Goal: Communication & Community: Participate in discussion

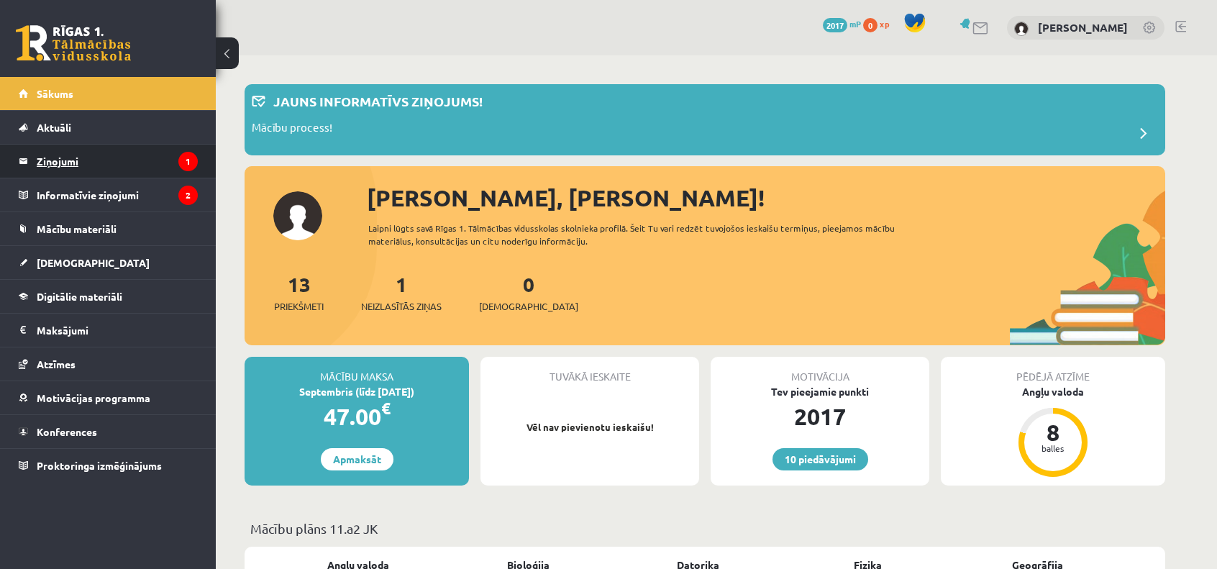
click at [141, 158] on legend "Ziņojumi 1" at bounding box center [117, 161] width 161 height 33
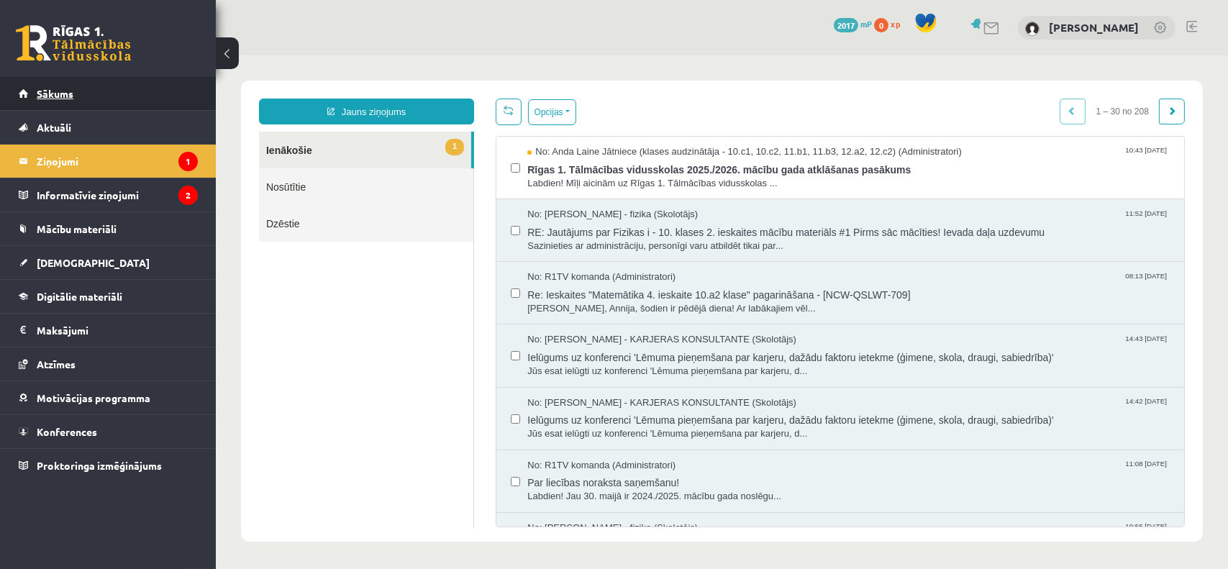
click at [160, 96] on link "Sākums" at bounding box center [108, 93] width 179 height 33
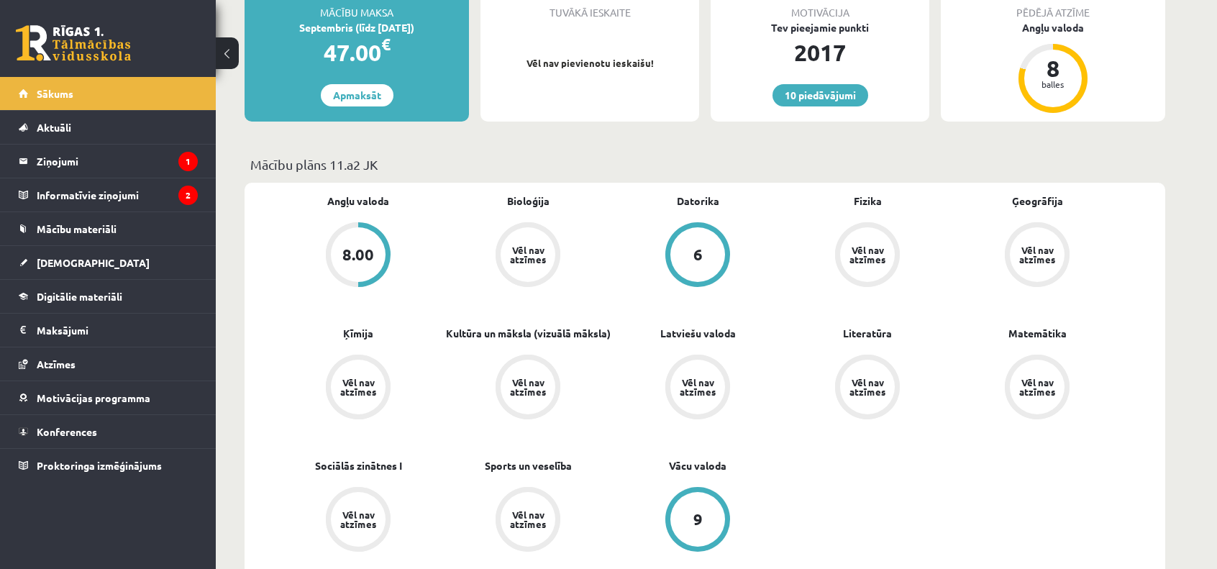
scroll to position [80, 0]
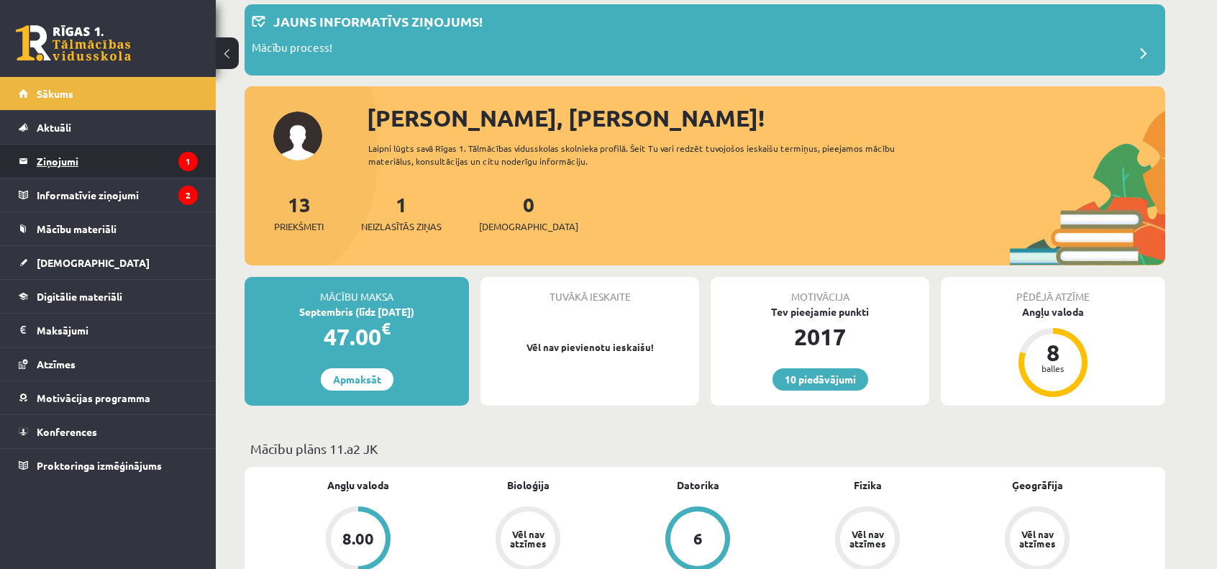
click at [150, 163] on legend "Ziņojumi 1" at bounding box center [117, 161] width 161 height 33
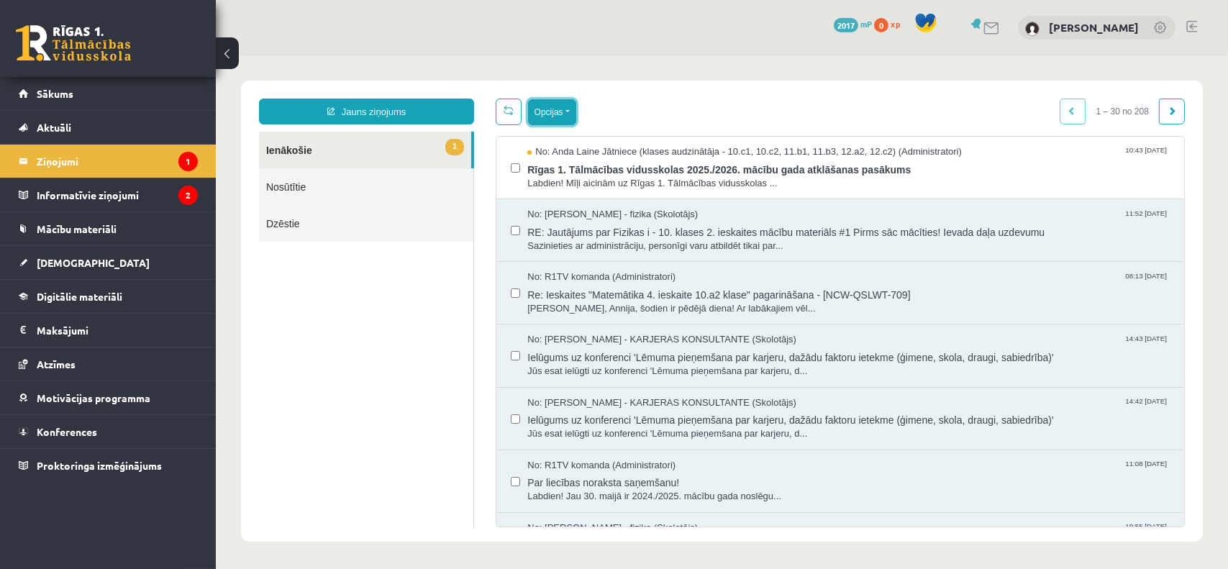
click at [542, 117] on button "Opcijas" at bounding box center [551, 112] width 48 height 26
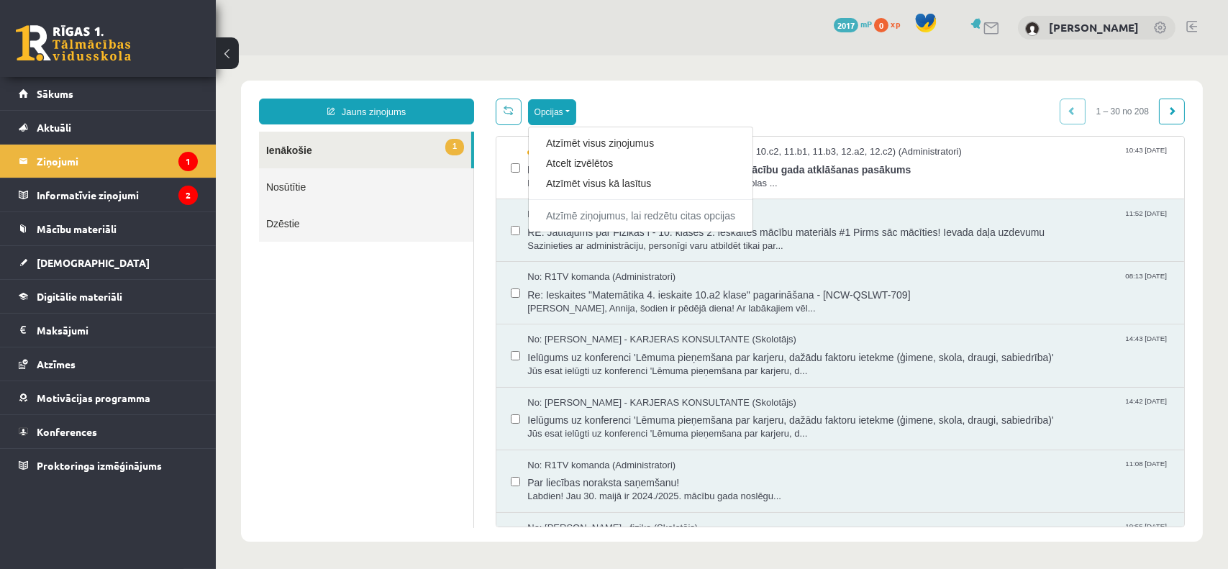
click at [404, 293] on ul "1 Ienākošie Nosūtītie Dzēstie" at bounding box center [365, 330] width 215 height 396
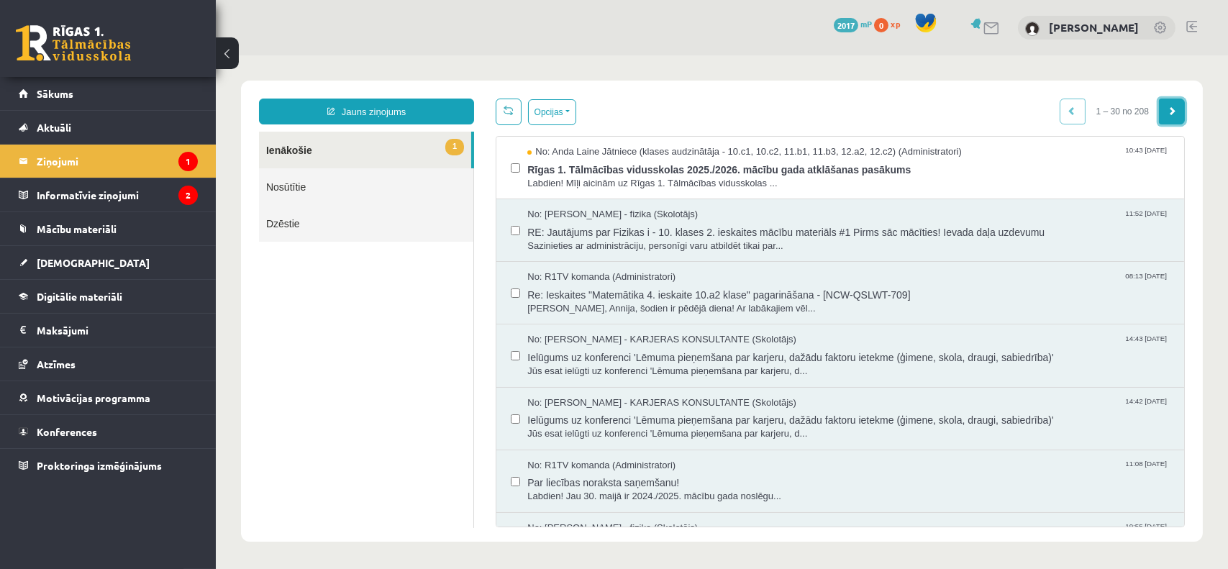
click at [1158, 116] on link at bounding box center [1171, 112] width 26 height 26
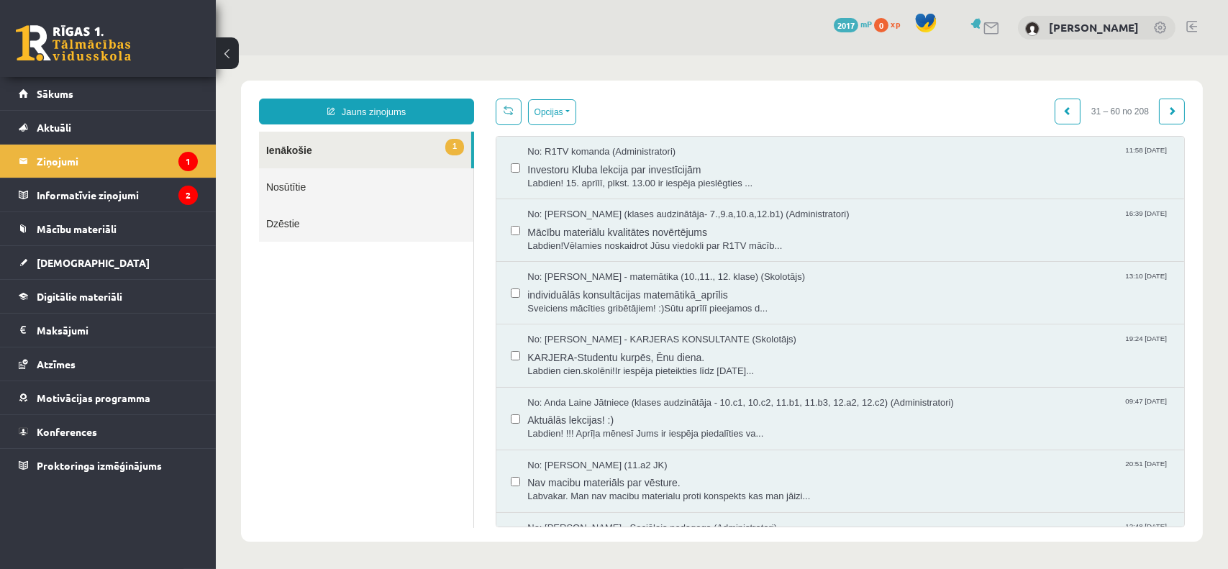
click at [1159, 117] on link at bounding box center [1171, 112] width 26 height 26
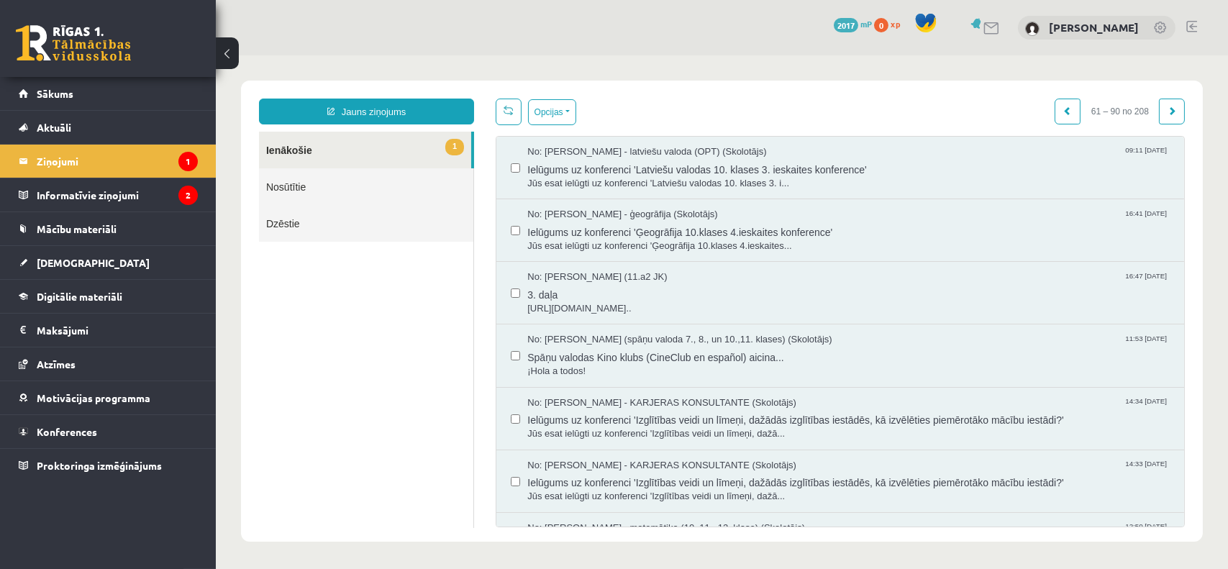
click at [1159, 117] on link at bounding box center [1171, 112] width 26 height 26
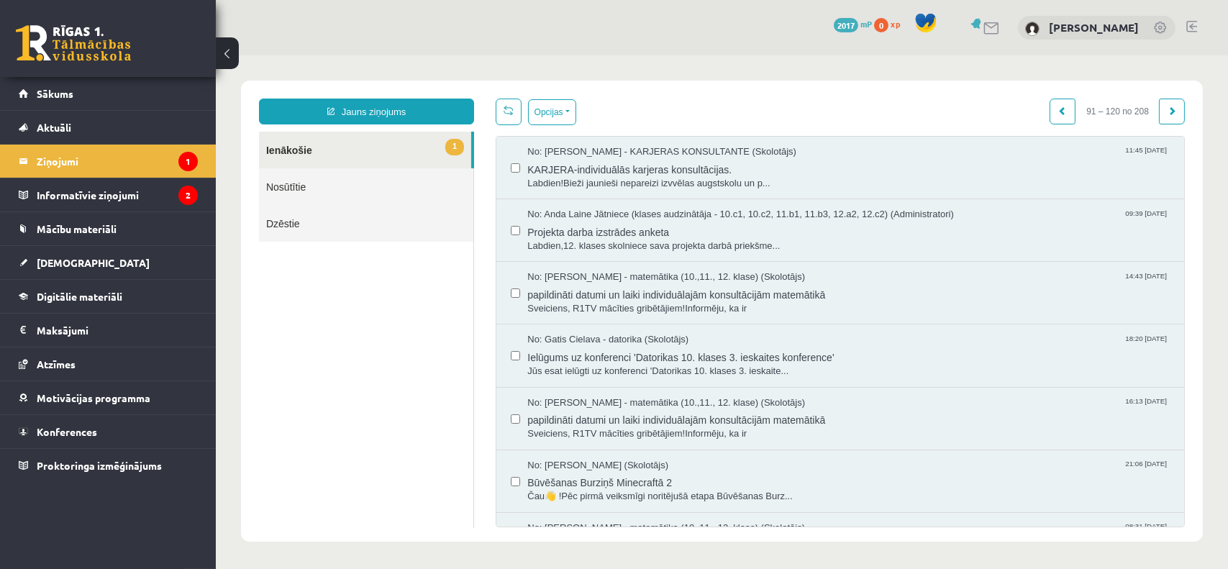
click at [1159, 117] on link at bounding box center [1171, 112] width 26 height 26
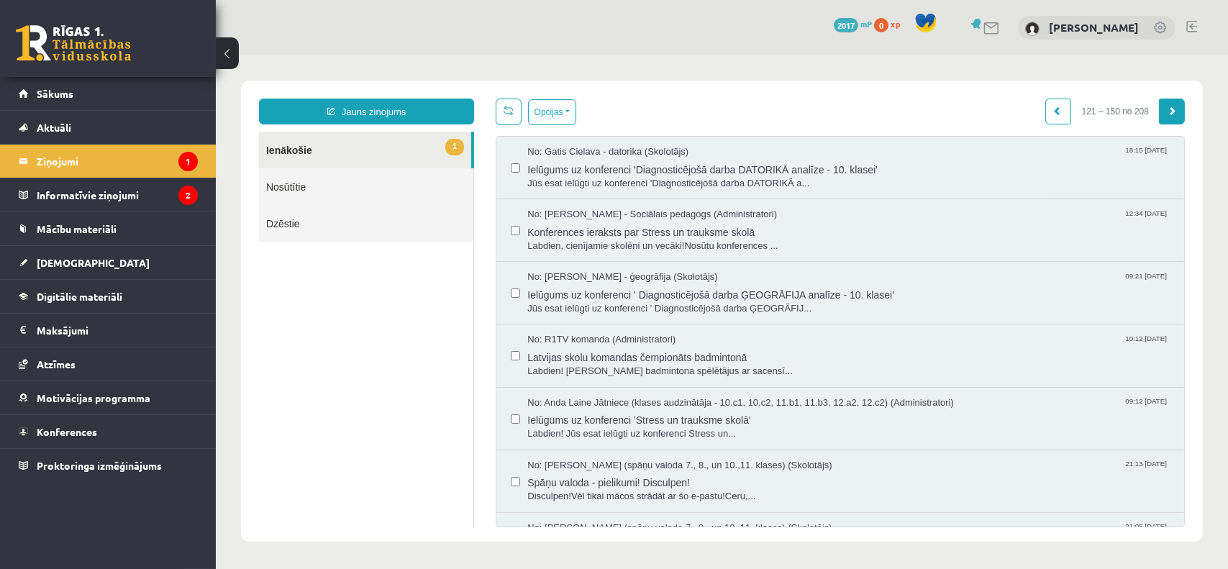
click at [1167, 113] on span at bounding box center [1171, 110] width 9 height 9
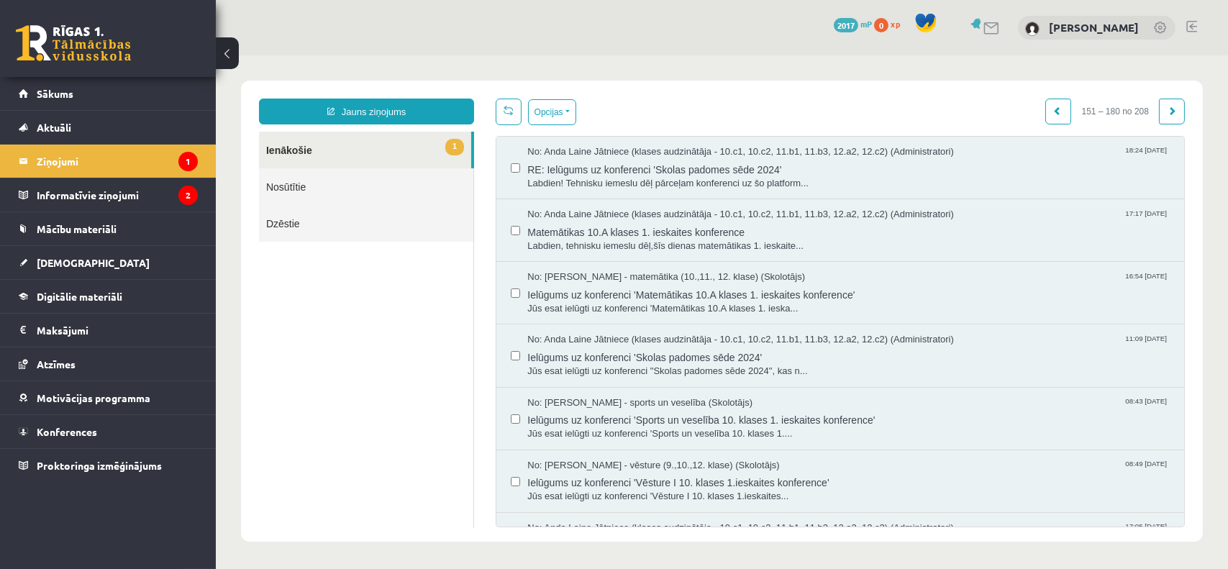
click at [1167, 113] on span at bounding box center [1171, 110] width 9 height 9
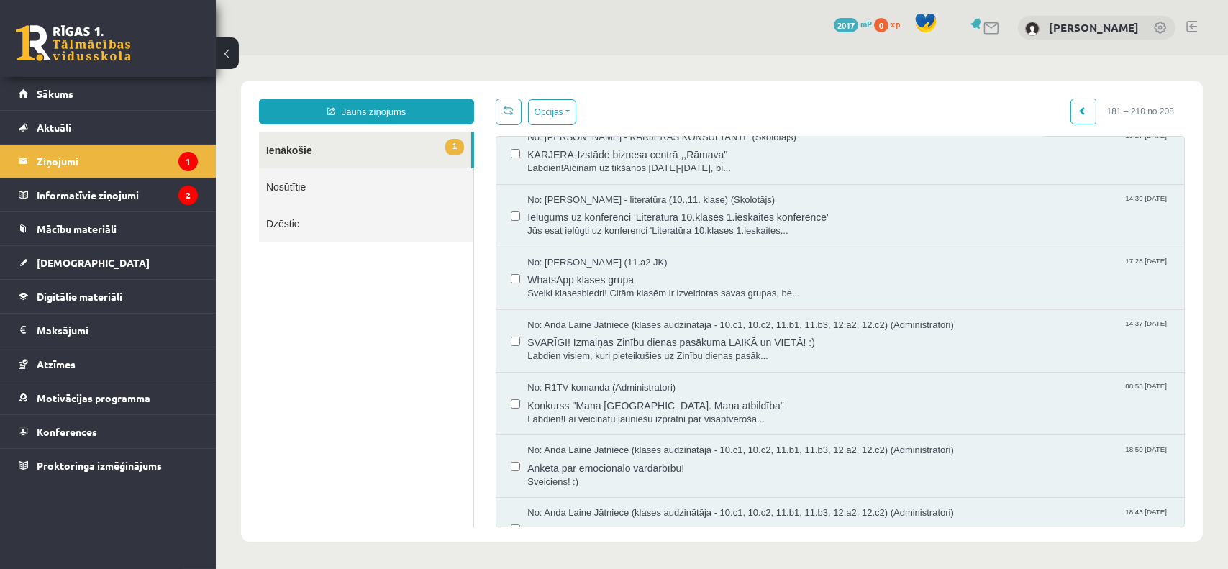
scroll to position [260, 0]
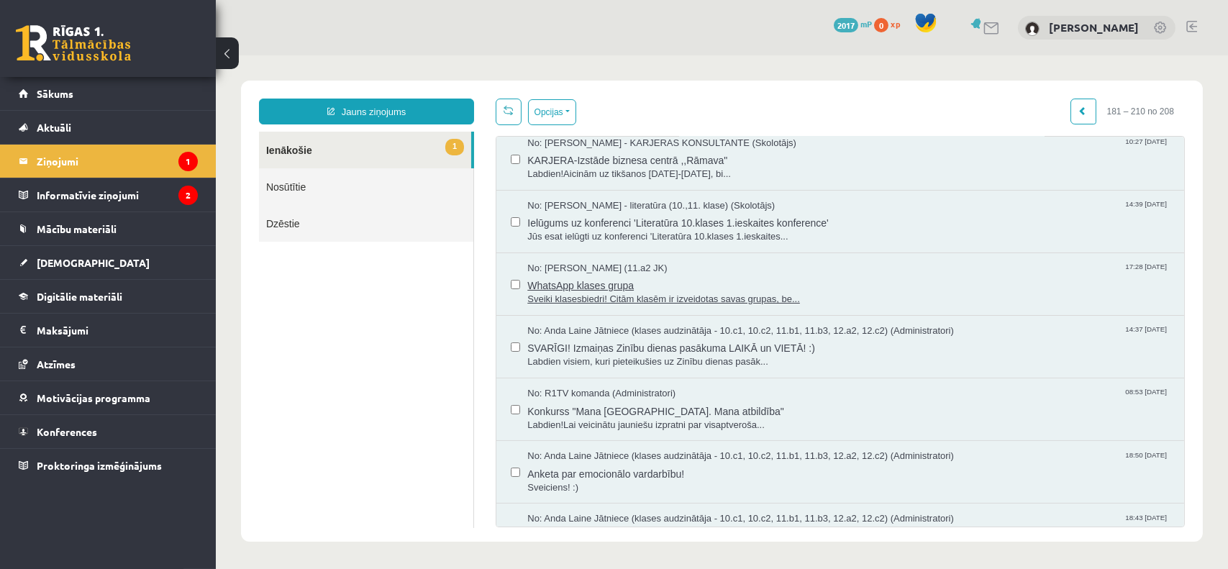
click at [855, 299] on span "Sveiki klasesbiedri! Citām klasēm ir izveidotas savas grupas, be..." at bounding box center [848, 300] width 642 height 14
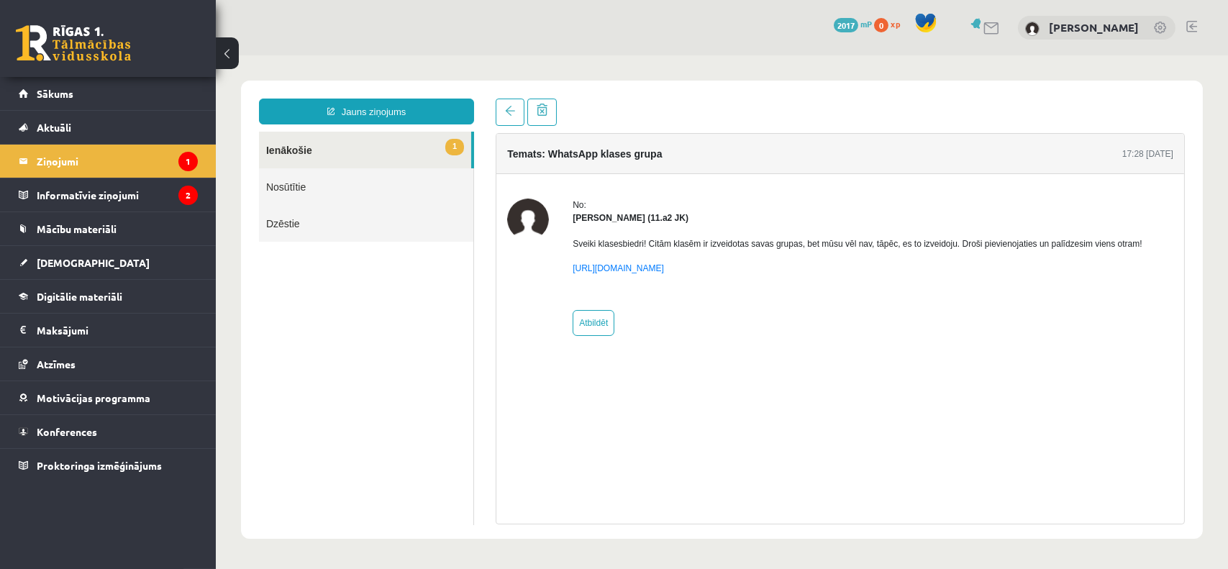
scroll to position [0, 0]
